Goal: Transaction & Acquisition: Download file/media

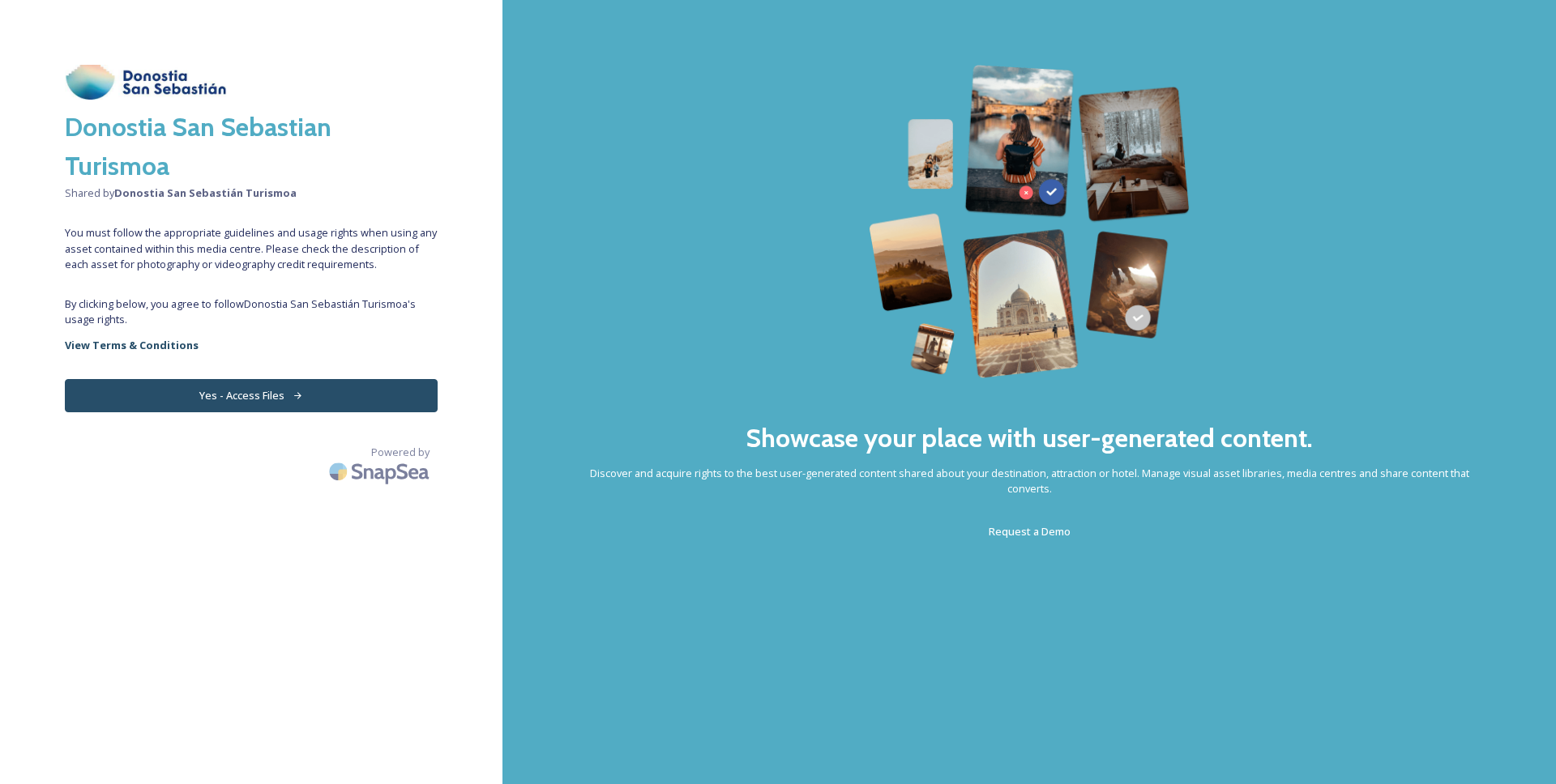
click at [303, 402] on button "Yes - Access Files" at bounding box center [251, 396] width 373 height 33
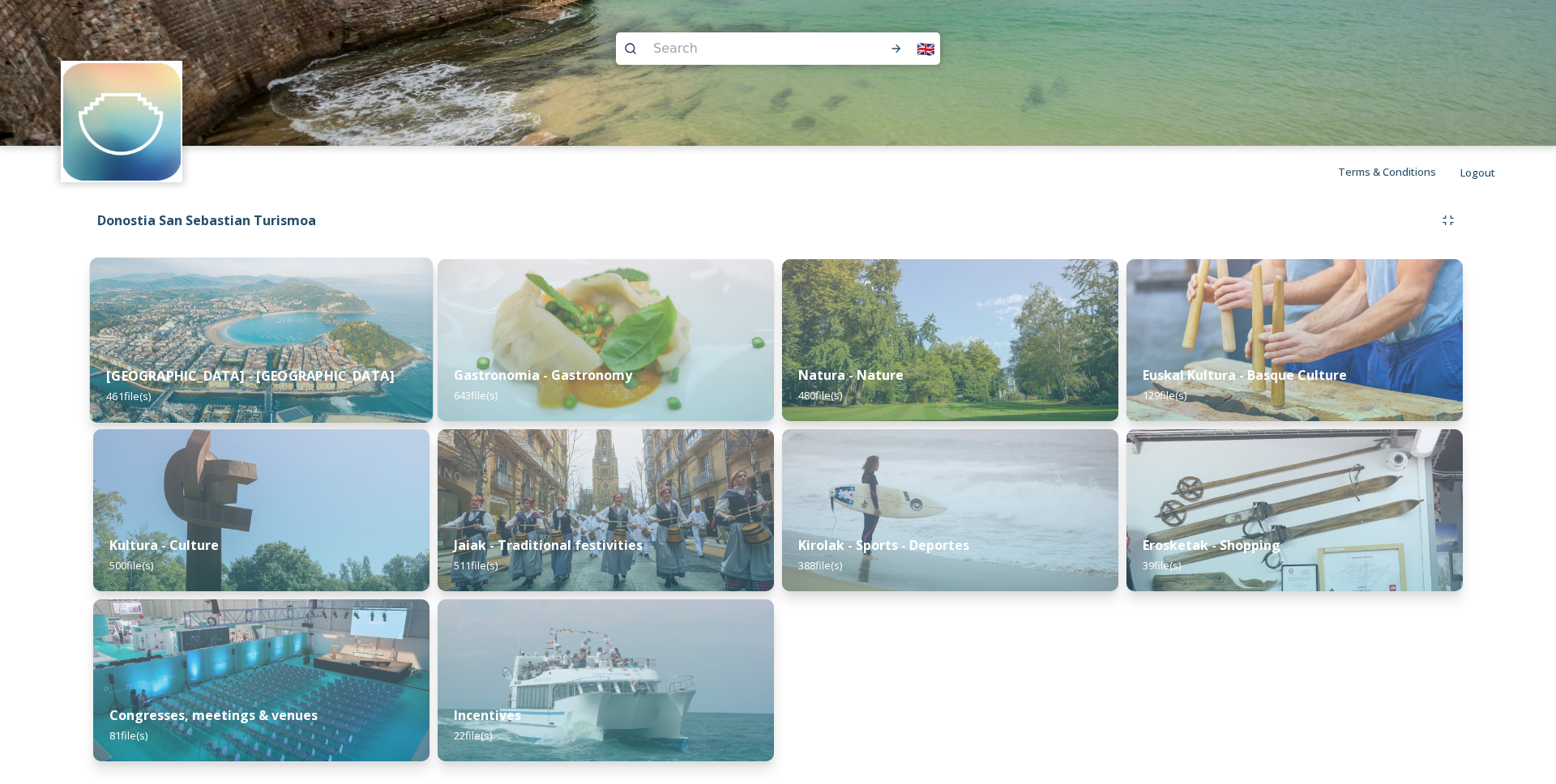
click at [363, 358] on div "[GEOGRAPHIC_DATA] - San Sebastian 461 file(s)" at bounding box center [261, 386] width 342 height 74
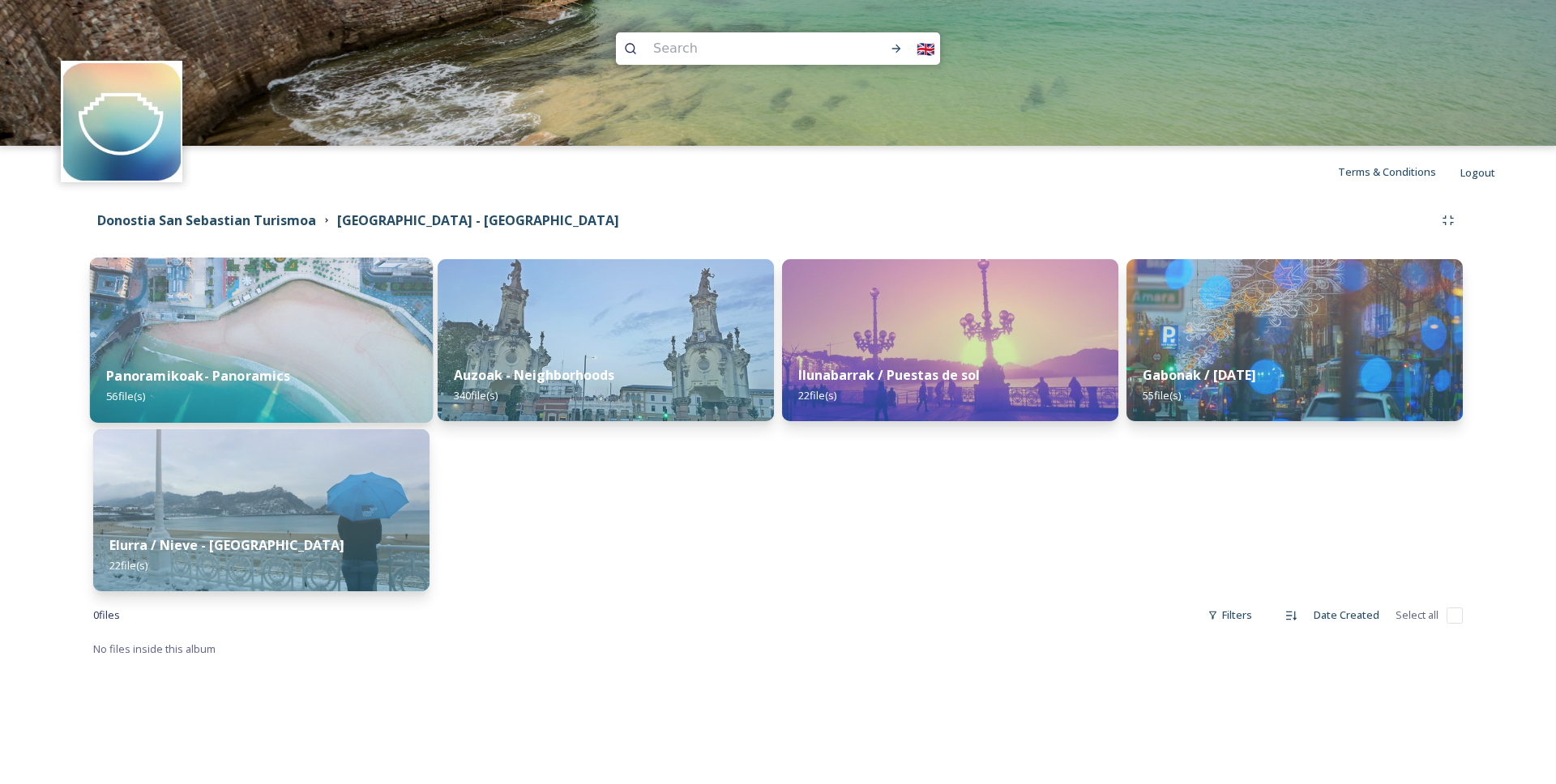
click at [305, 305] on img at bounding box center [261, 341] width 342 height 165
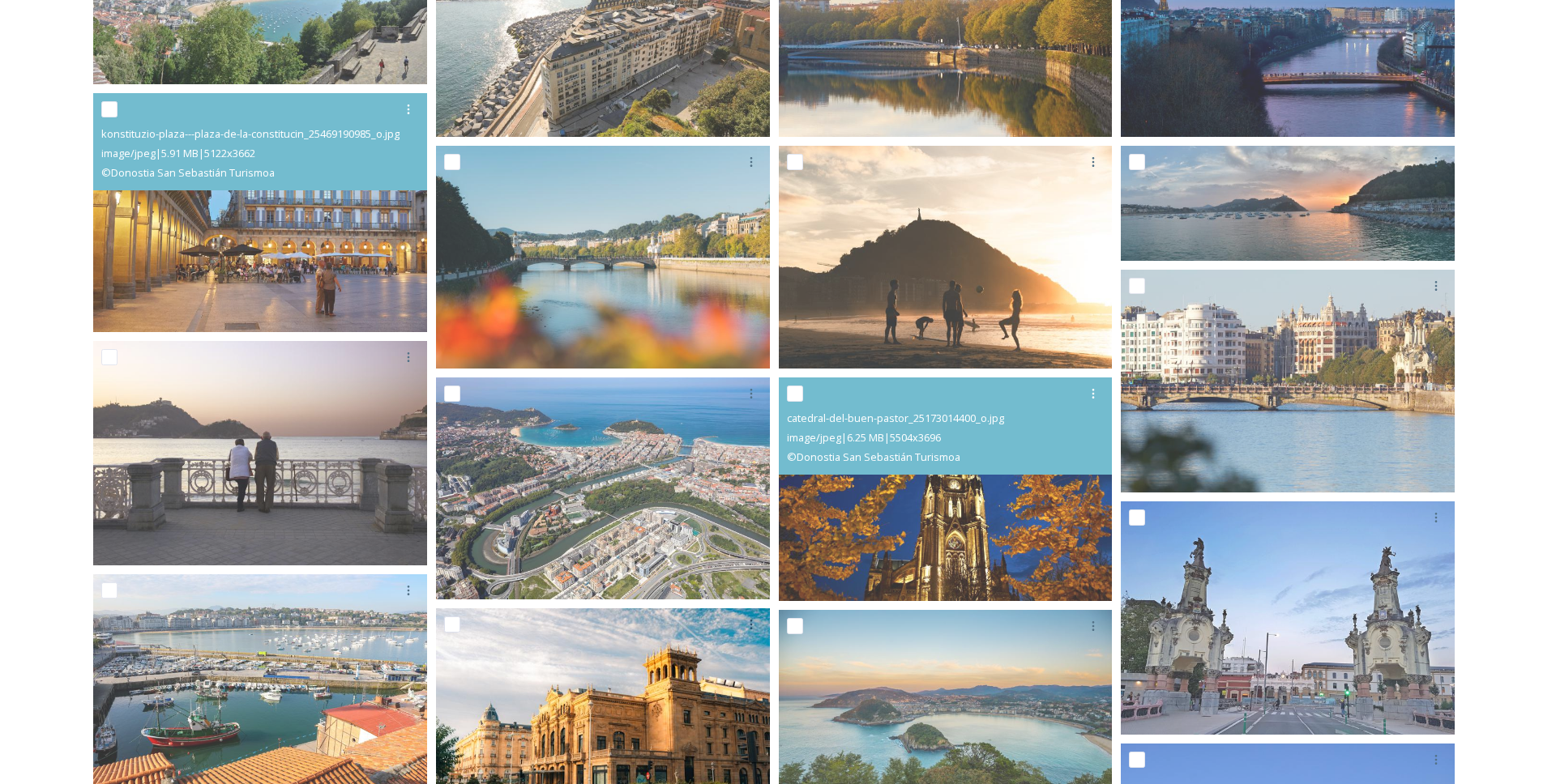
scroll to position [506, 0]
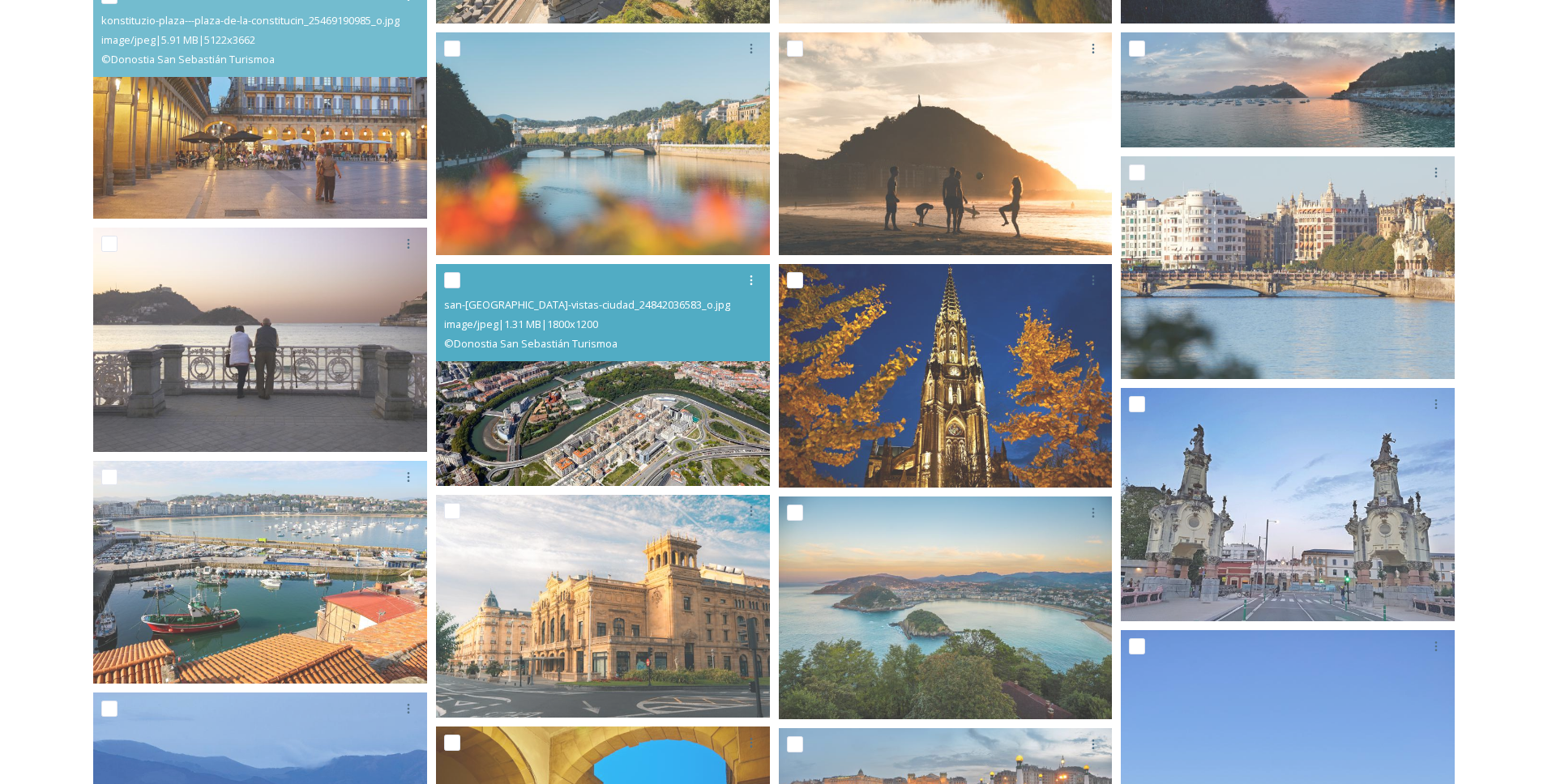
click at [568, 401] on img at bounding box center [603, 374] width 334 height 223
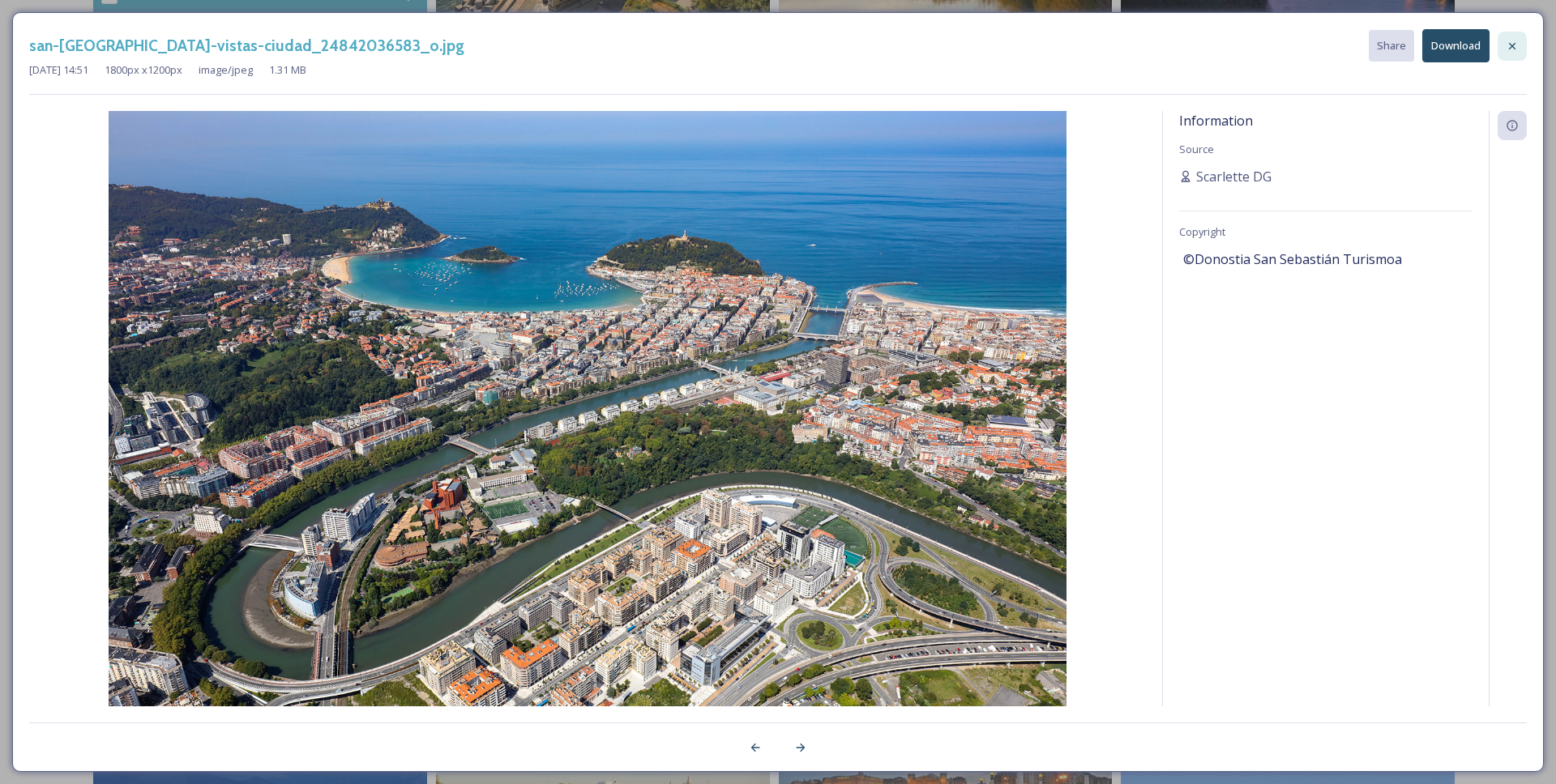
click at [1506, 51] on icon at bounding box center [1513, 46] width 13 height 13
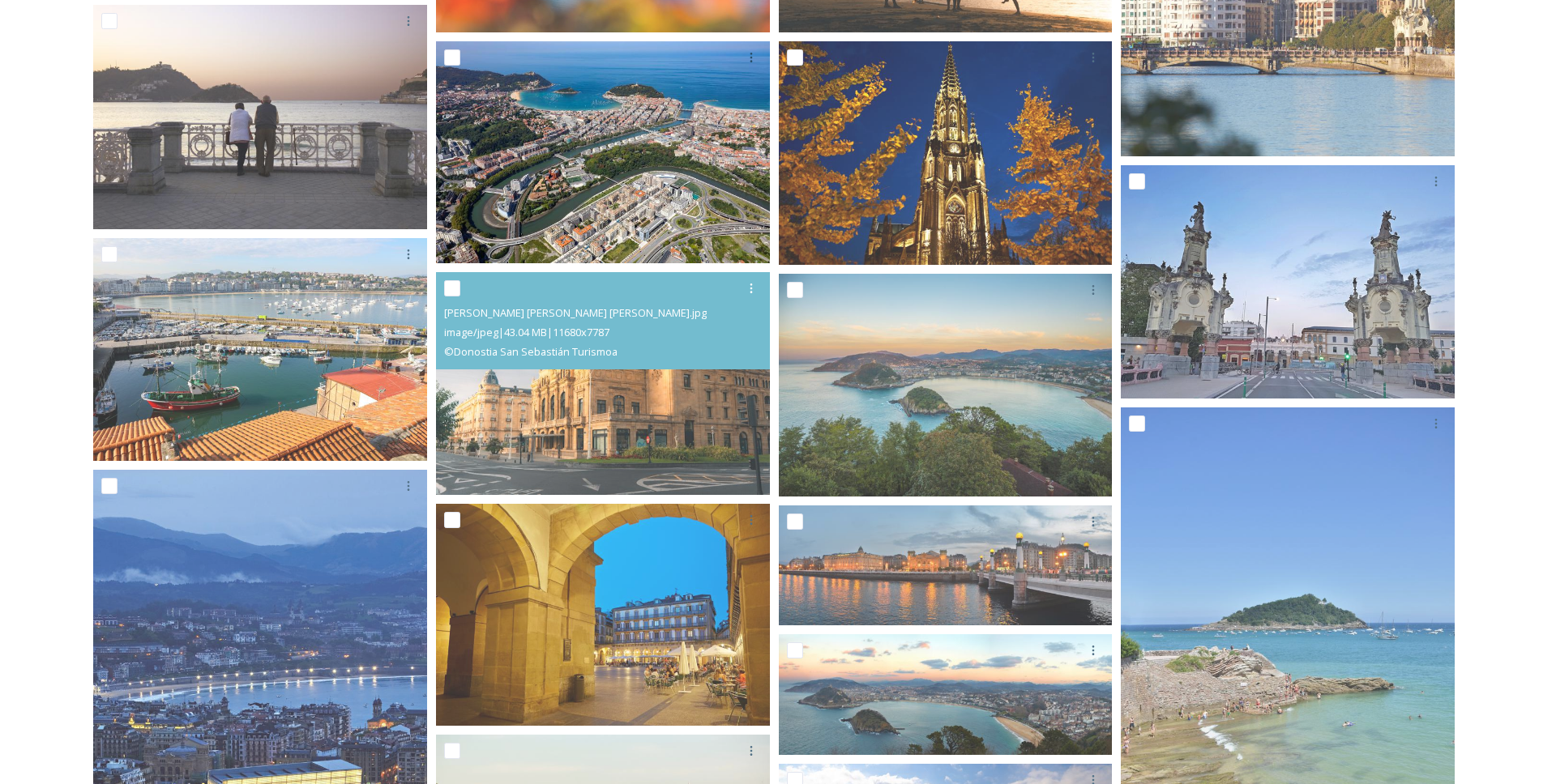
scroll to position [703, 0]
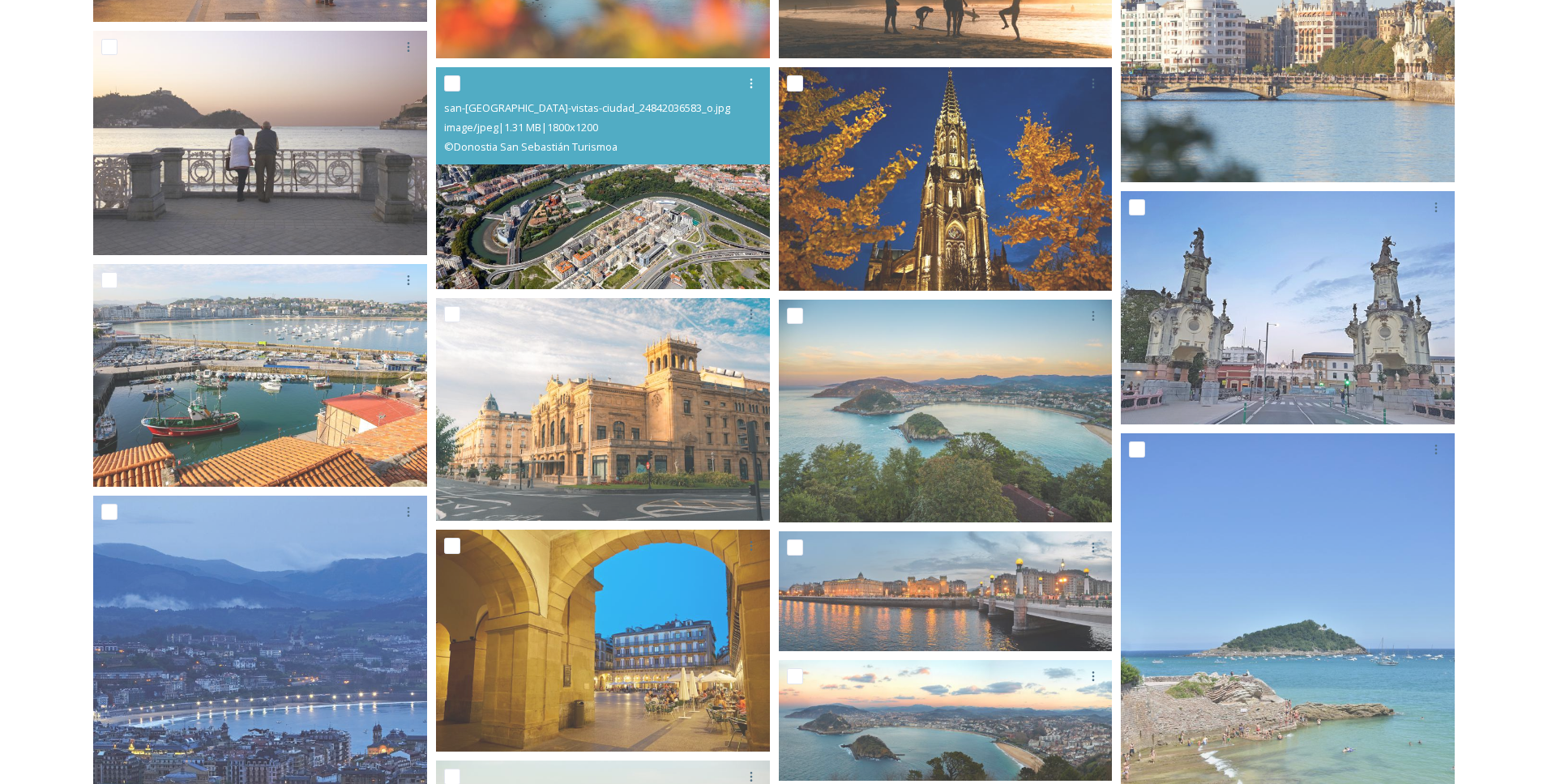
click at [640, 196] on img at bounding box center [603, 177] width 334 height 223
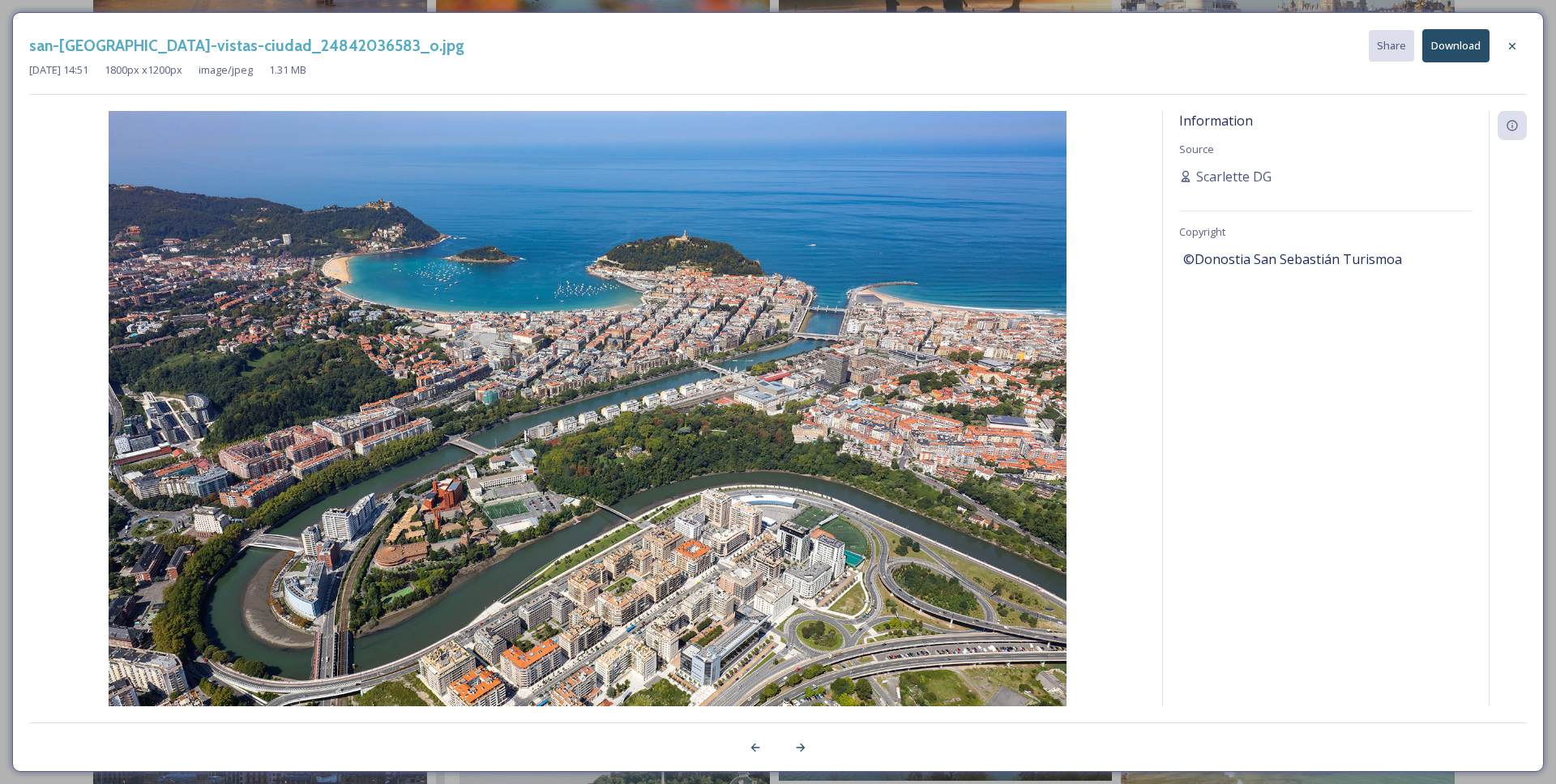
click at [1476, 45] on button "Download" at bounding box center [1456, 45] width 67 height 33
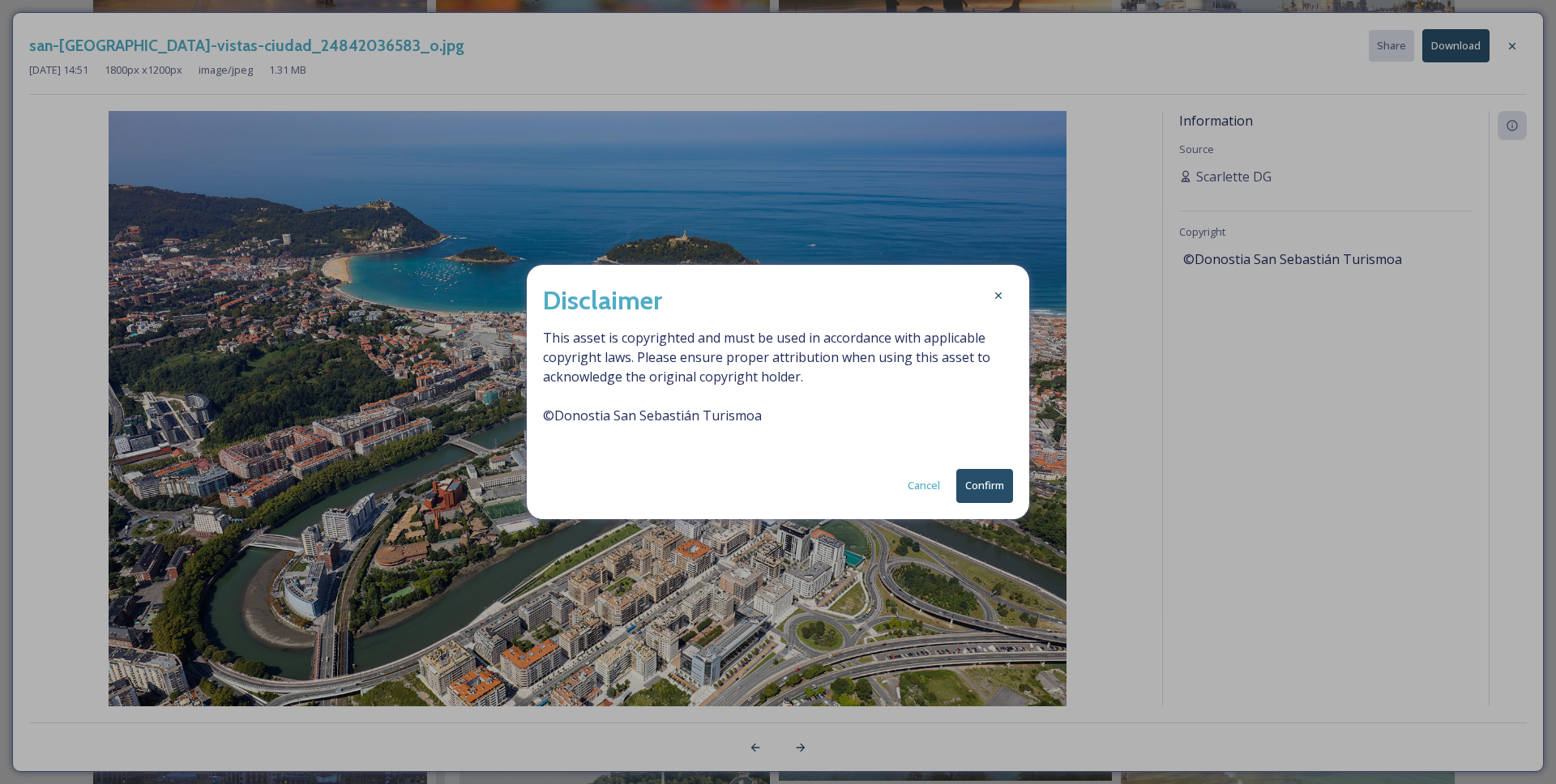
drag, startPoint x: 965, startPoint y: 490, endPoint x: 1007, endPoint y: 485, distance: 42.3
click at [966, 489] on button "Confirm" at bounding box center [985, 485] width 57 height 33
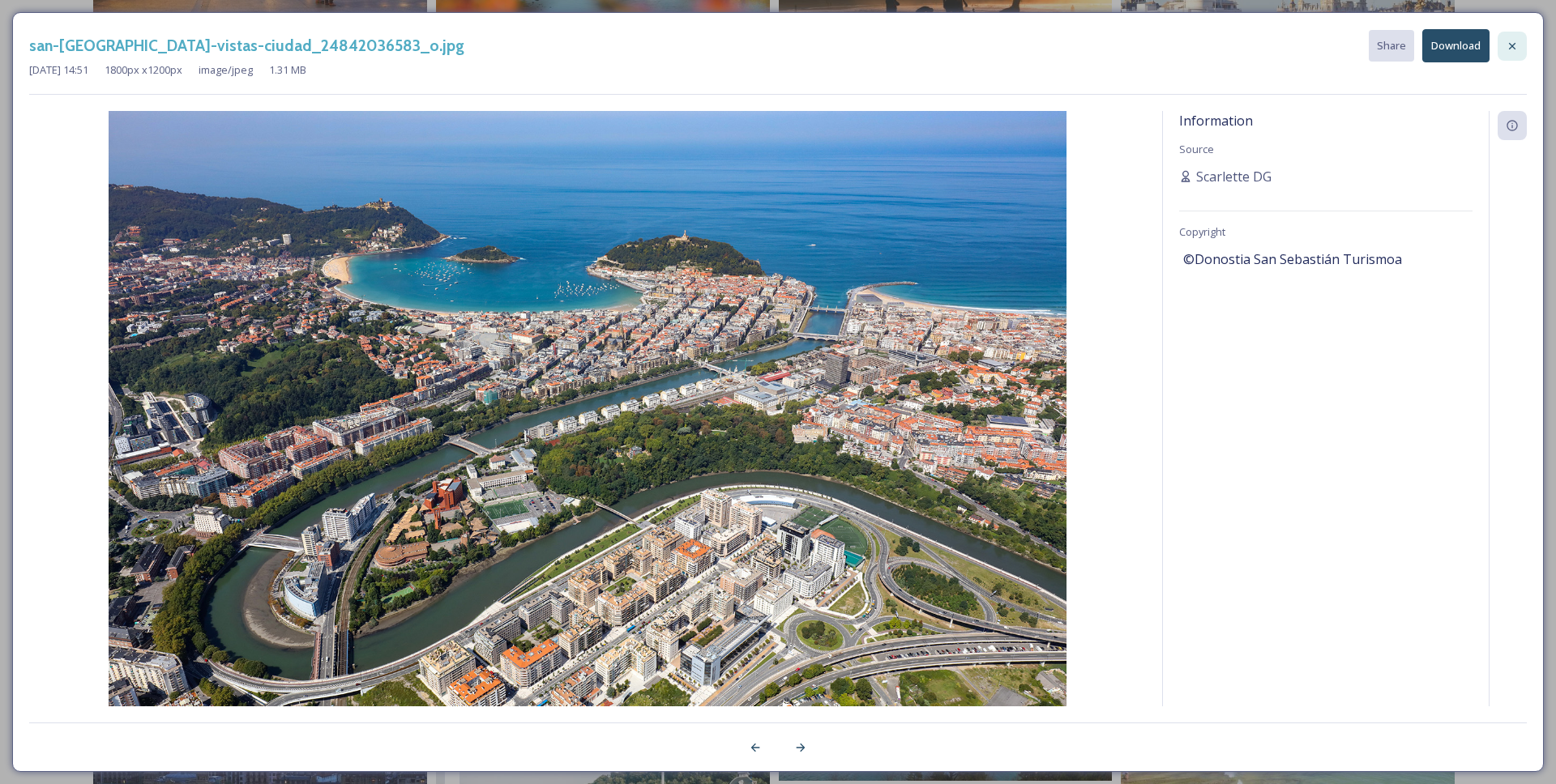
click at [1516, 51] on icon at bounding box center [1513, 46] width 13 height 13
